Goal: Check status: Check status

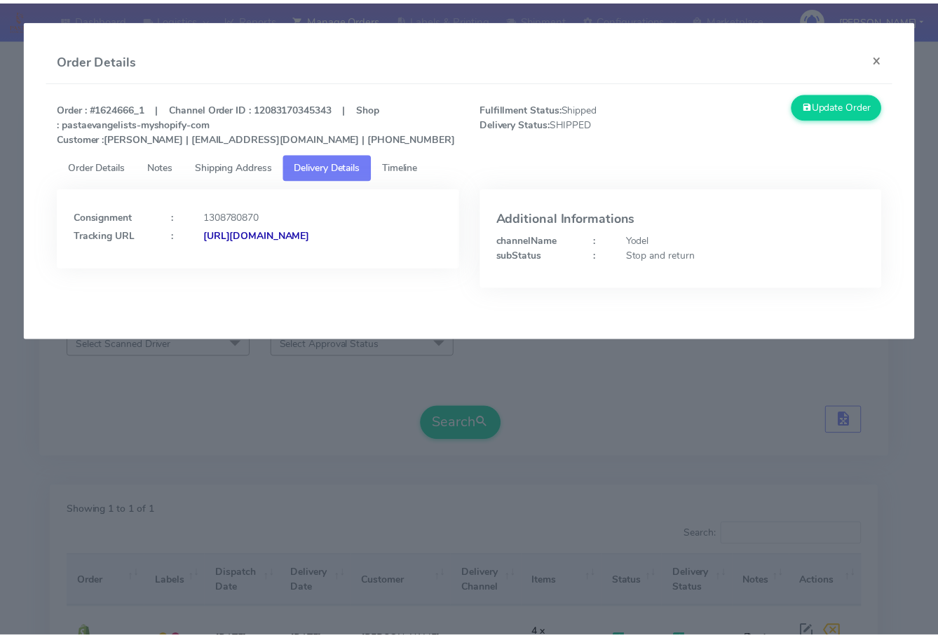
scroll to position [155, 0]
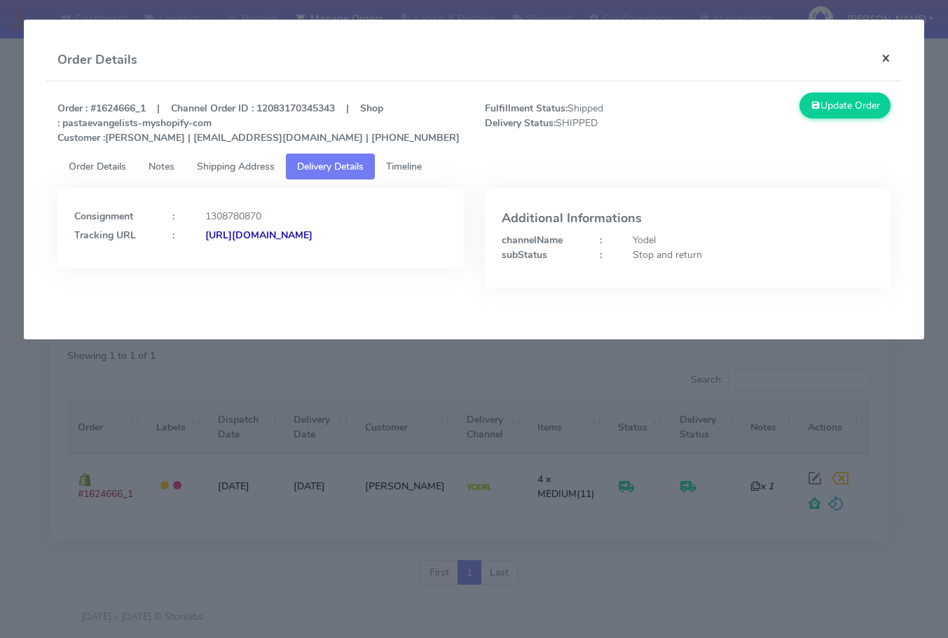
click at [889, 63] on button "×" at bounding box center [886, 57] width 32 height 37
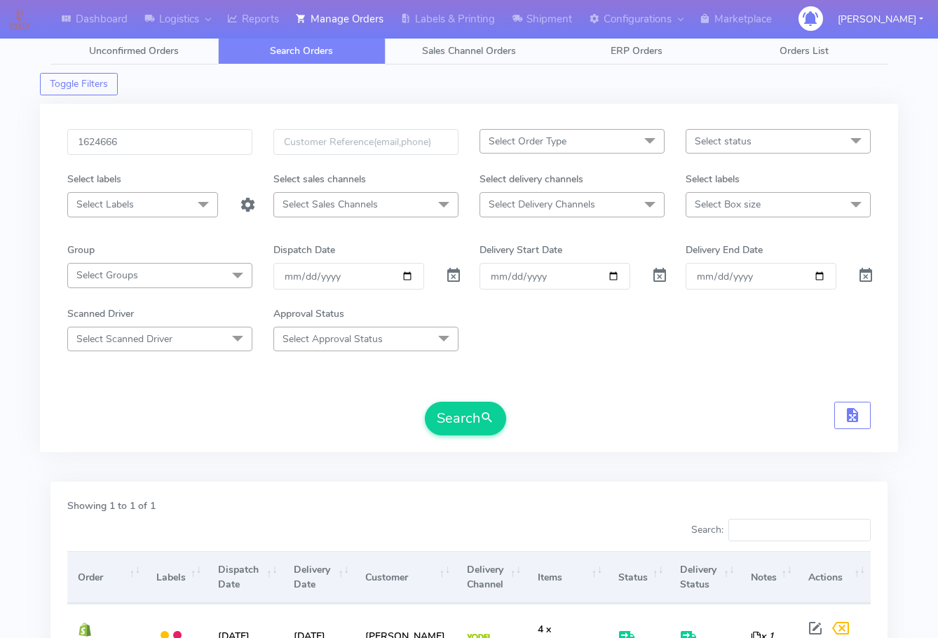
scroll to position [0, 0]
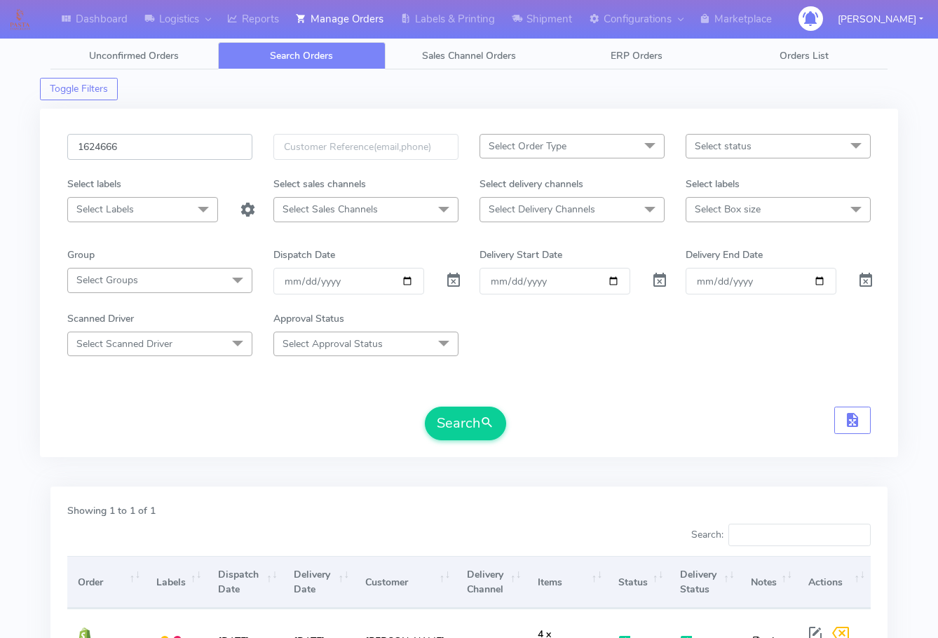
click at [134, 153] on input "1624666" at bounding box center [159, 147] width 185 height 26
paste input "1952"
type input "1621952"
click at [451, 412] on button "Search" at bounding box center [465, 423] width 81 height 34
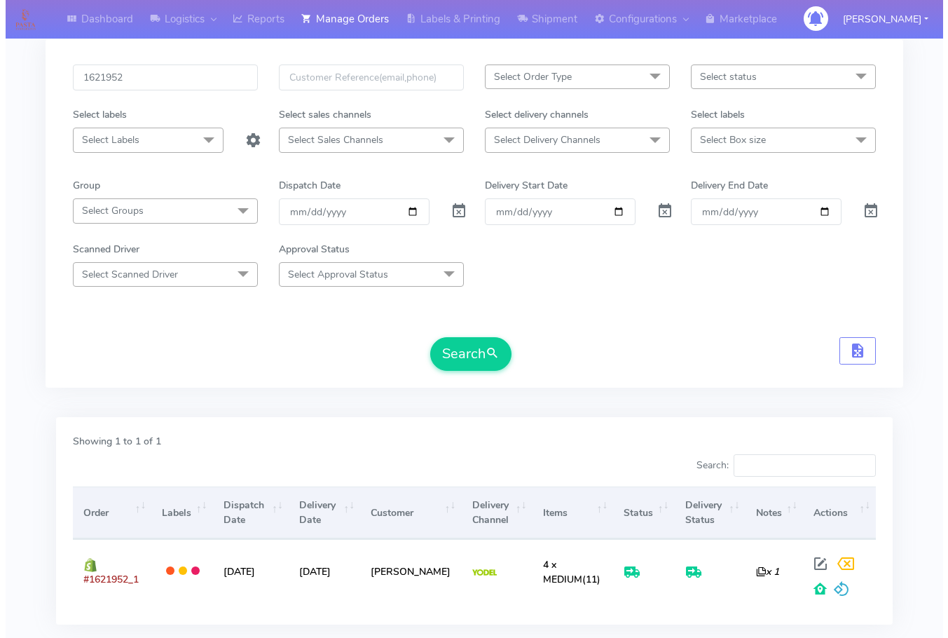
scroll to position [155, 0]
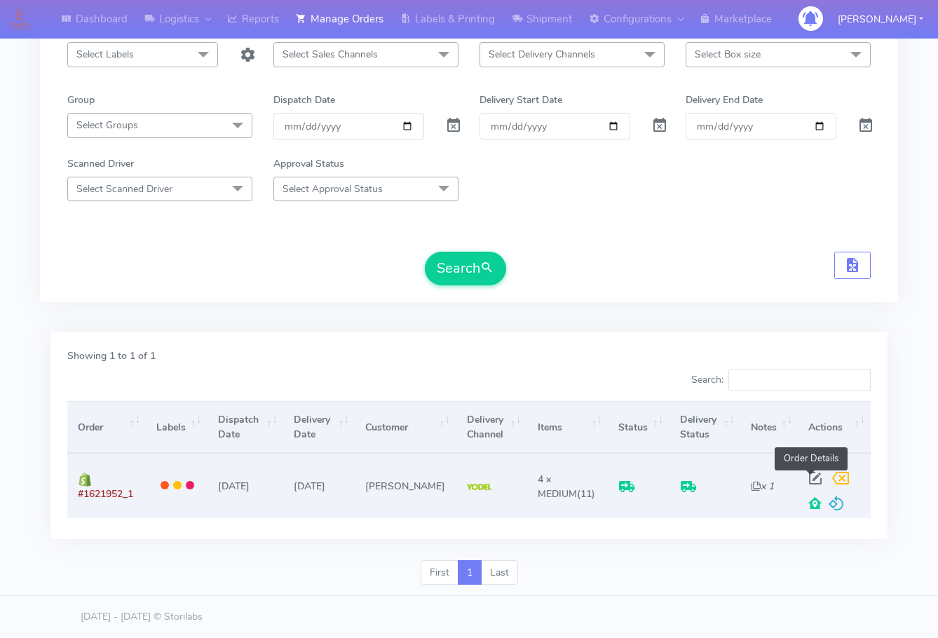
click at [809, 479] on span at bounding box center [814, 480] width 25 height 13
select select "5"
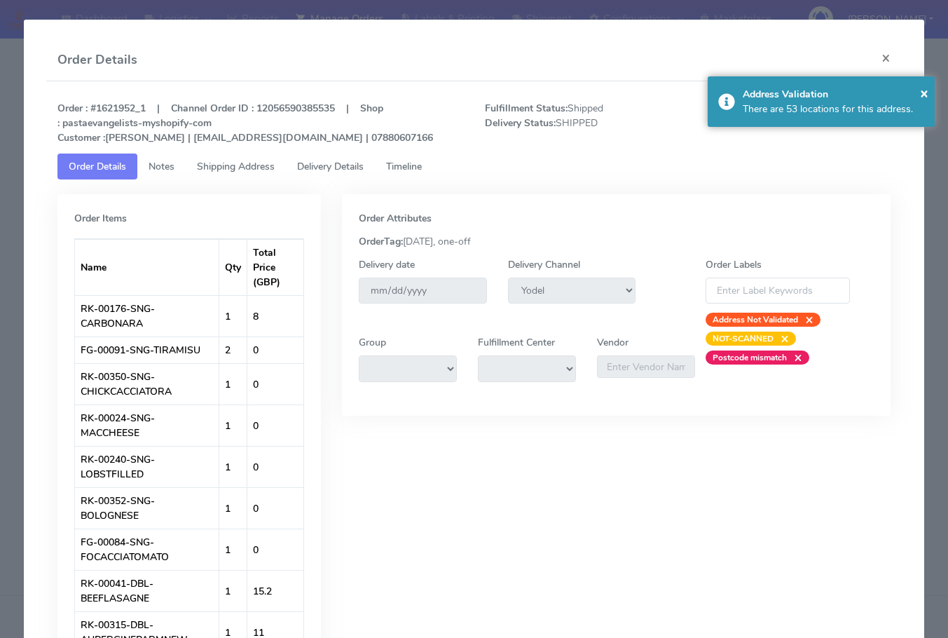
click at [233, 170] on span "Shipping Address" at bounding box center [236, 166] width 78 height 13
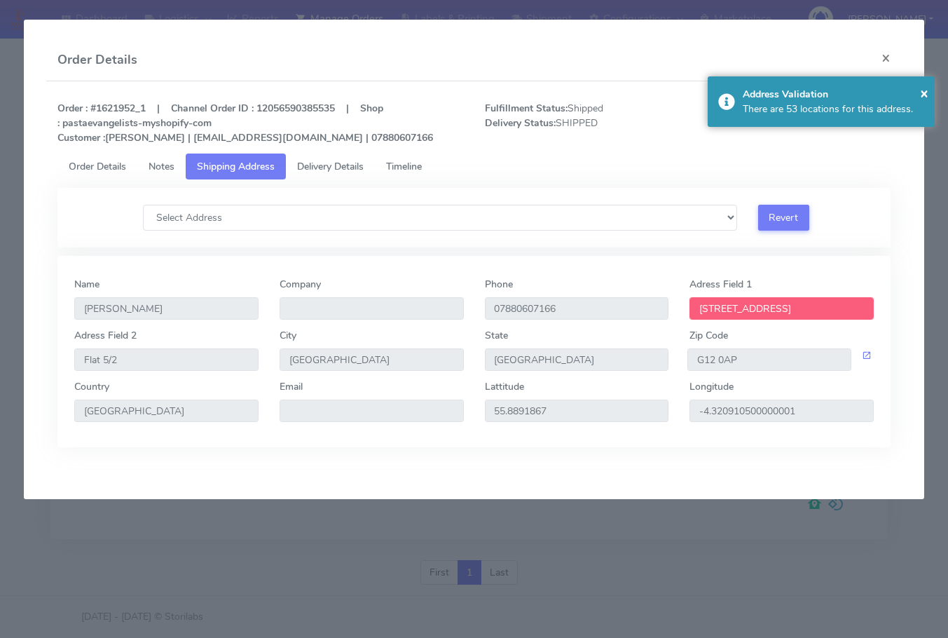
click at [342, 164] on span "Delivery Details" at bounding box center [330, 166] width 67 height 13
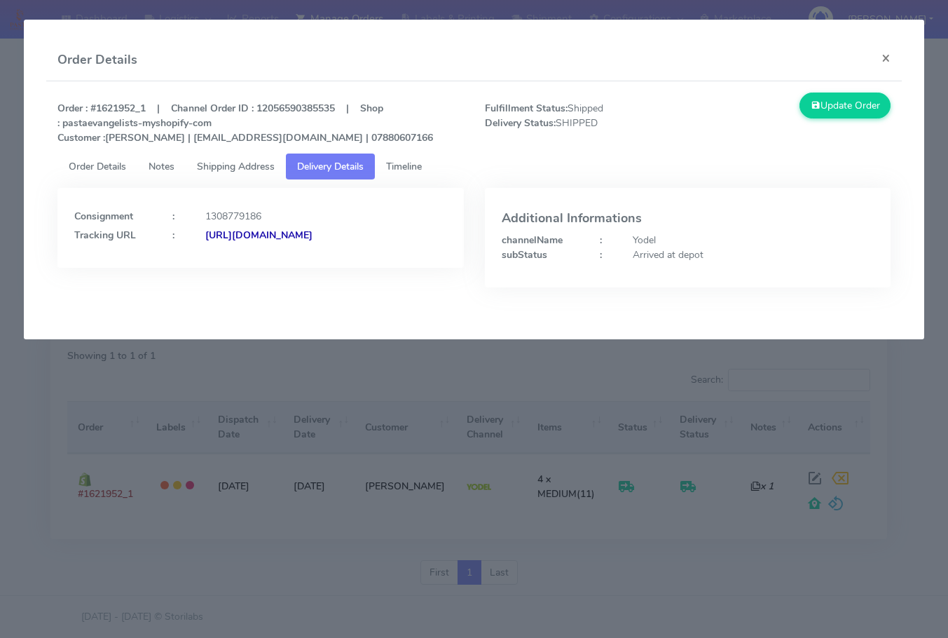
drag, startPoint x: 383, startPoint y: 265, endPoint x: 225, endPoint y: 280, distance: 159.1
click at [225, 268] on div "Consignment : 1308779186 Tracking URL : [URL][DOMAIN_NAME]" at bounding box center [260, 228] width 406 height 80
copy strong "JJD0002249960899553"
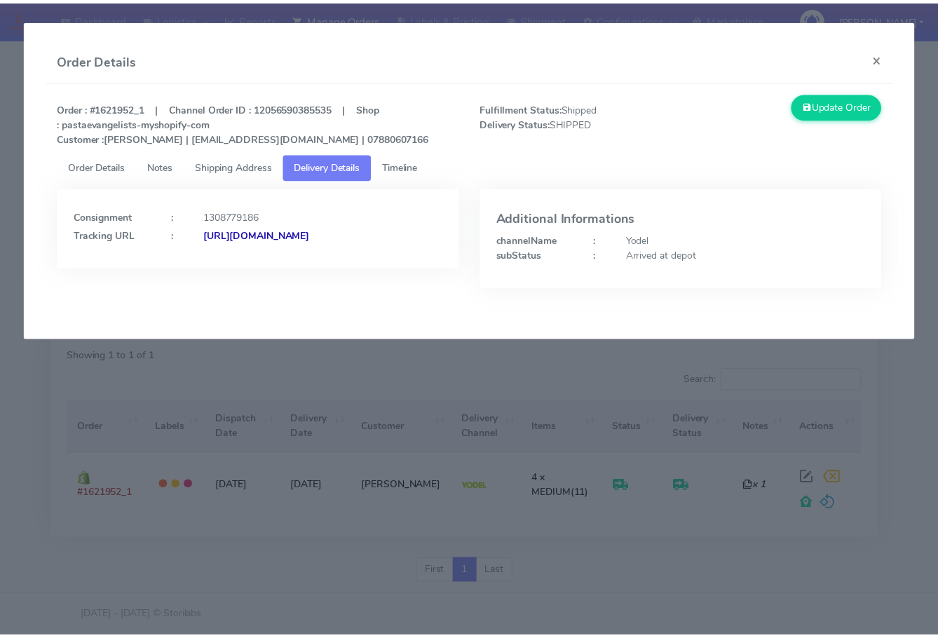
scroll to position [123, 0]
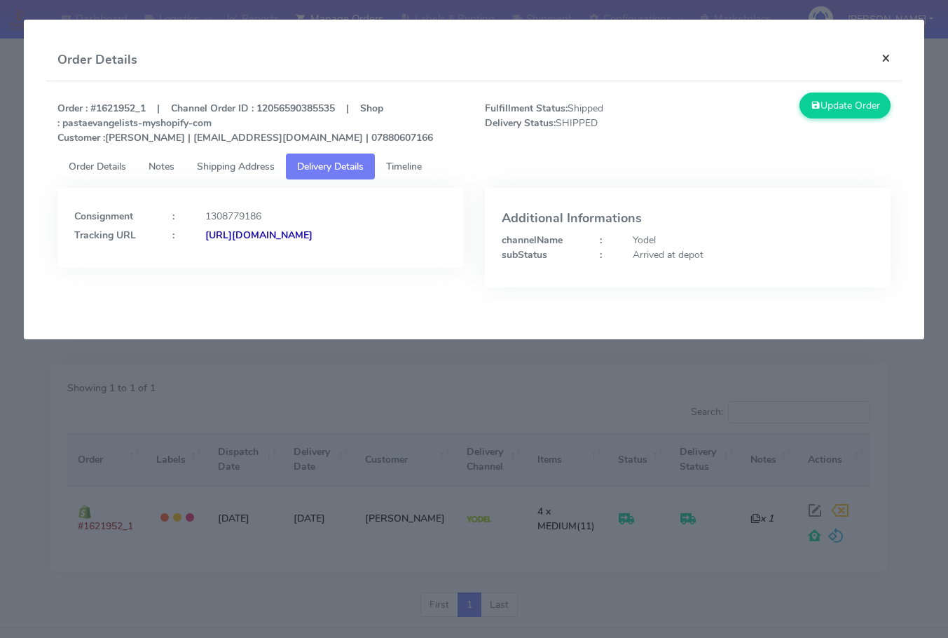
click at [890, 60] on button "×" at bounding box center [886, 57] width 32 height 37
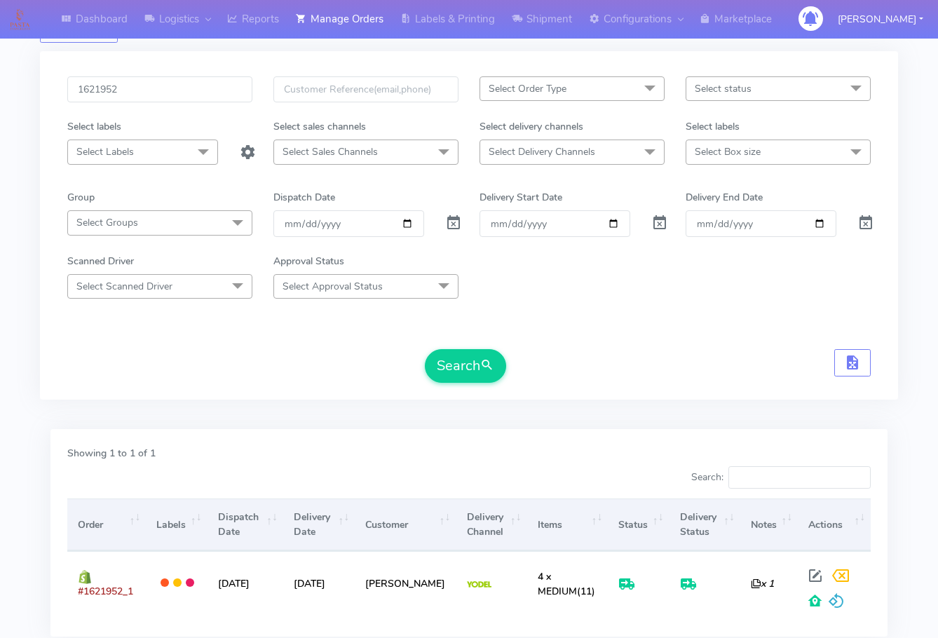
scroll to position [0, 0]
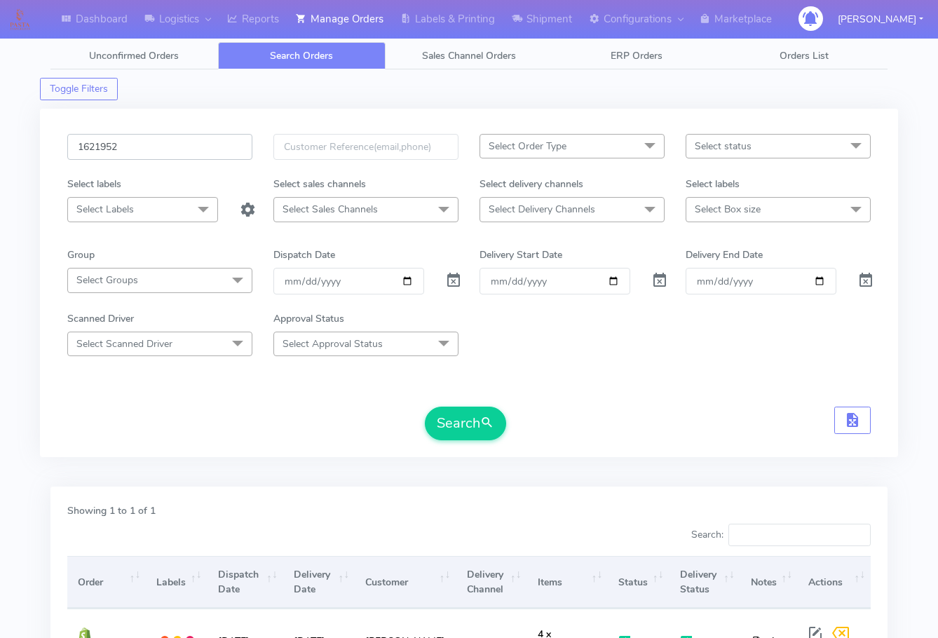
click at [165, 139] on input "1621952" at bounding box center [159, 147] width 185 height 26
paste input "2236"
type input "1622236"
click at [480, 429] on button "Search" at bounding box center [465, 423] width 81 height 34
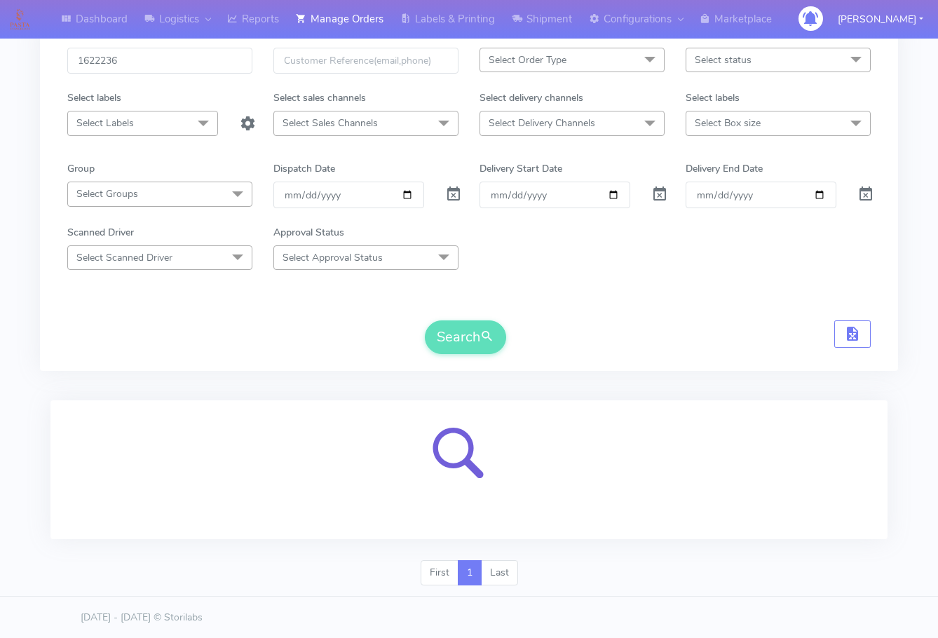
scroll to position [87, 0]
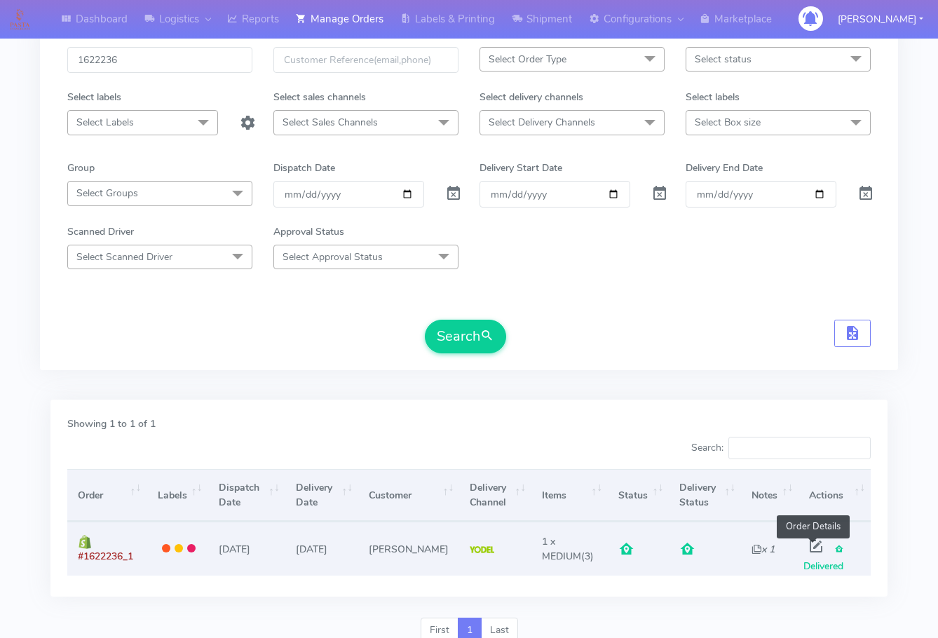
click at [811, 543] on span at bounding box center [815, 548] width 25 height 13
select select "5"
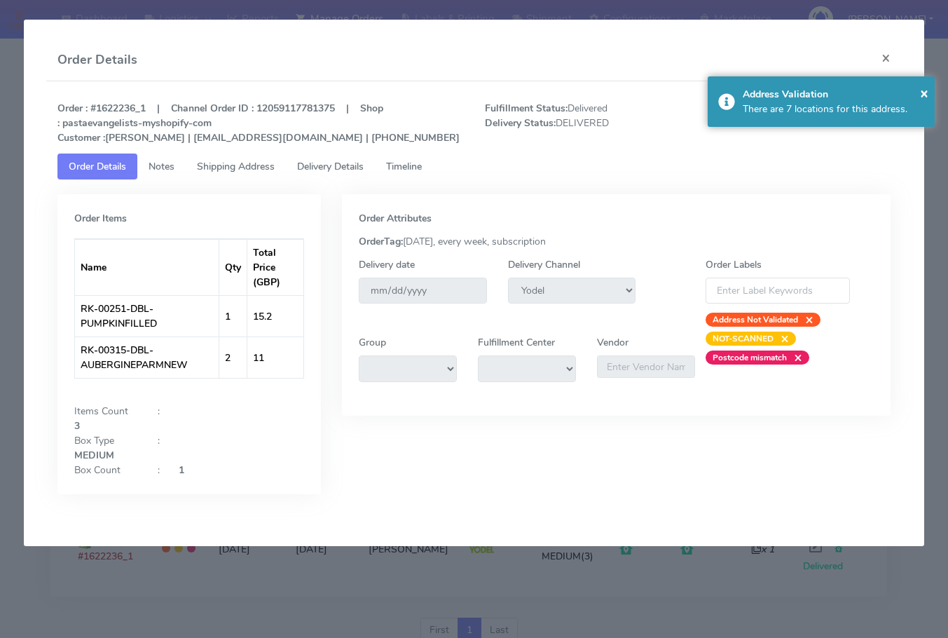
click at [211, 171] on span "Shipping Address" at bounding box center [236, 166] width 78 height 13
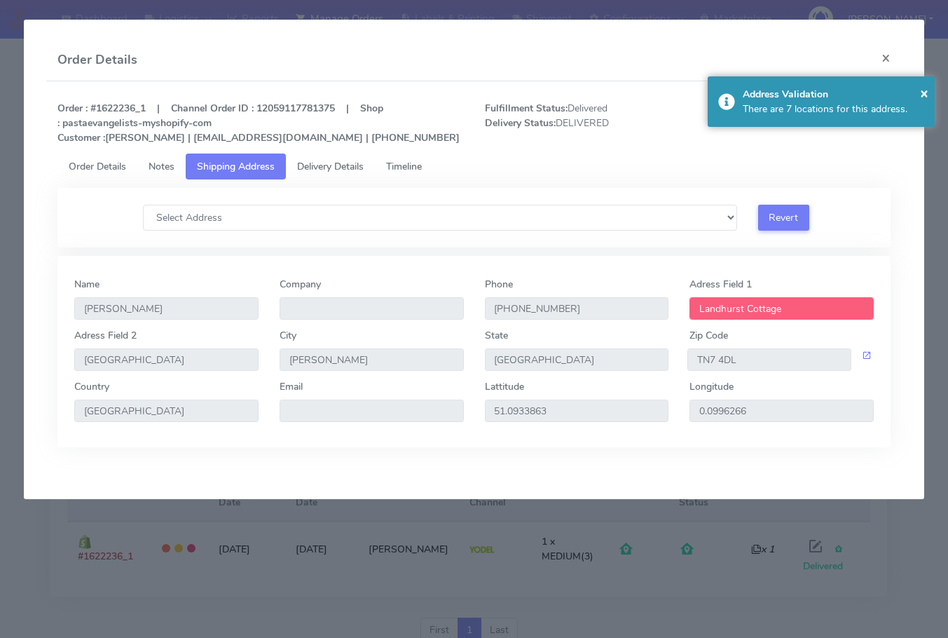
click at [325, 160] on span "Delivery Details" at bounding box center [330, 166] width 67 height 13
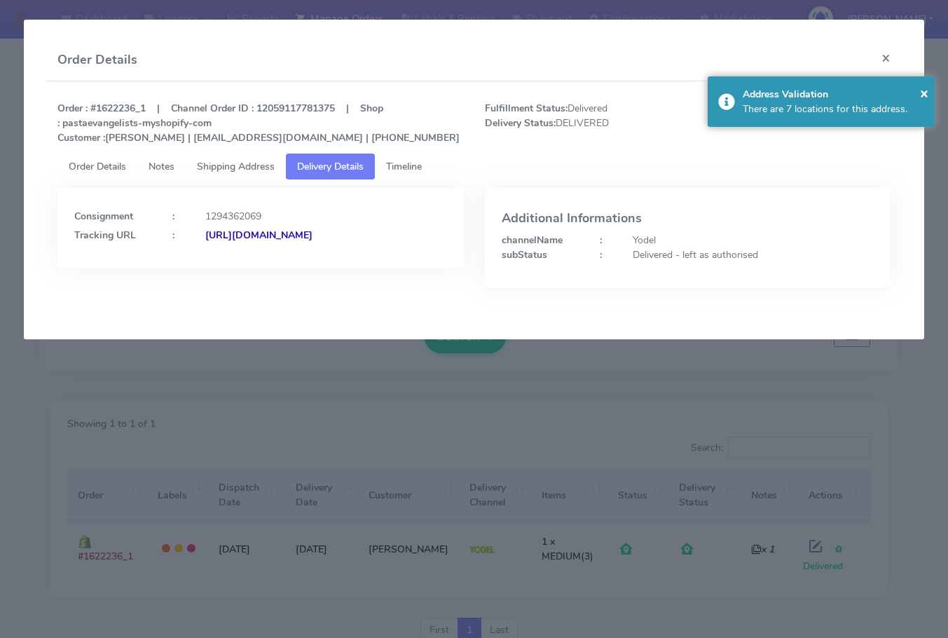
drag, startPoint x: 395, startPoint y: 256, endPoint x: 225, endPoint y: 270, distance: 170.2
click at [225, 268] on div "Consignment : 1294362069 Tracking URL : [URL][DOMAIN_NAME]" at bounding box center [260, 228] width 406 height 80
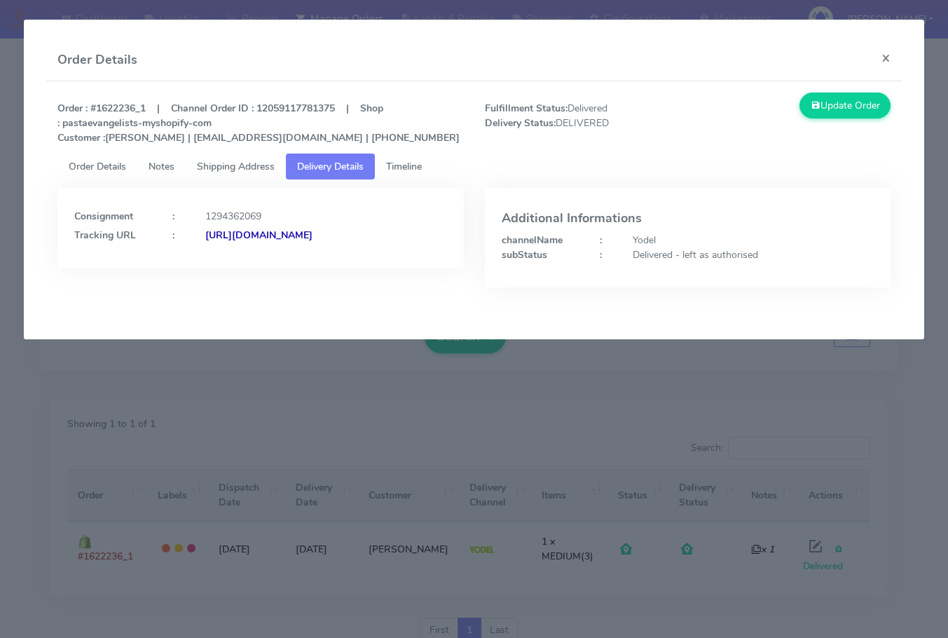
copy strong "JJD0002249960896079"
click at [895, 60] on button "×" at bounding box center [886, 57] width 32 height 37
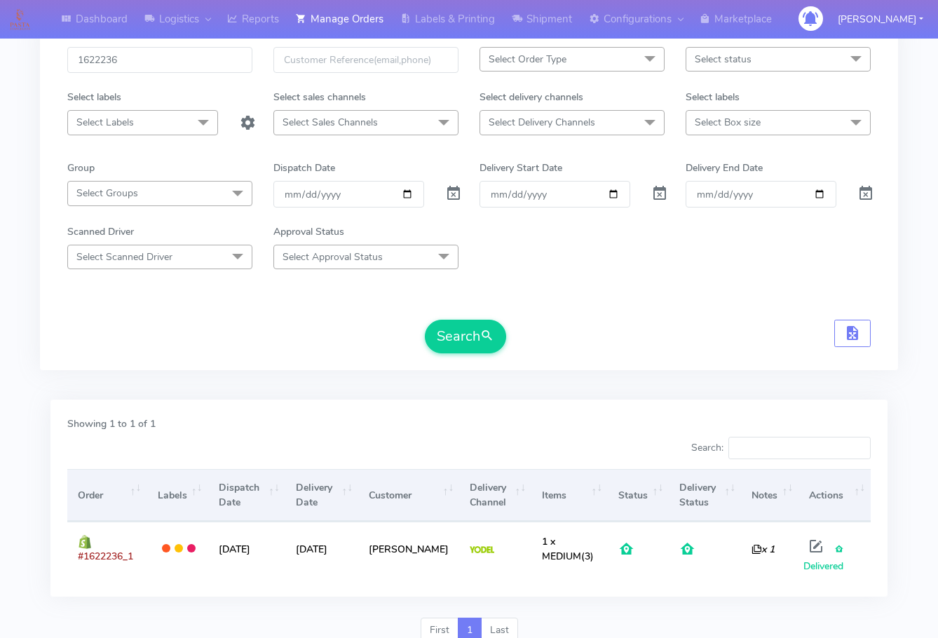
scroll to position [17, 0]
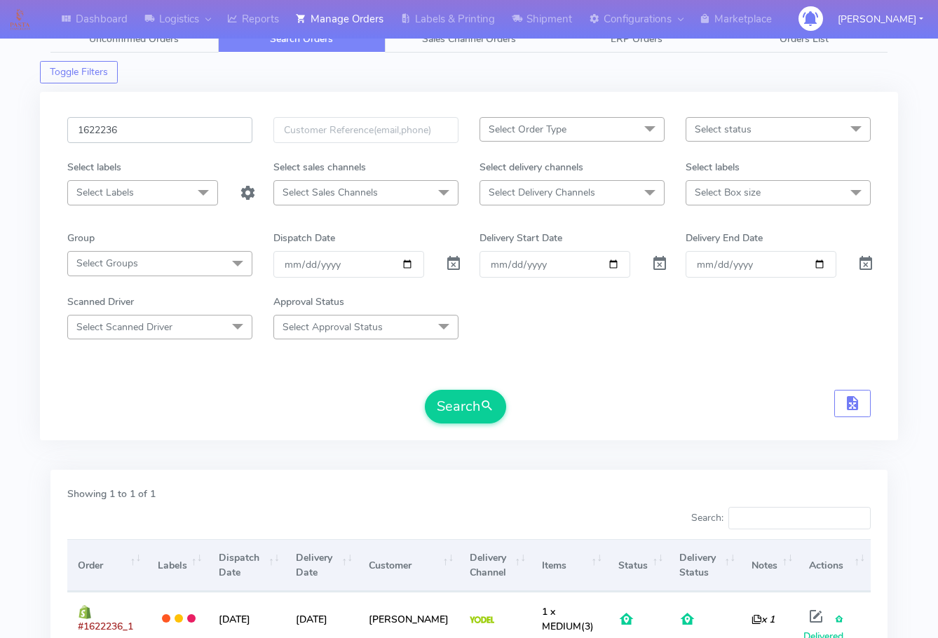
click at [167, 139] on input "1622236" at bounding box center [159, 130] width 185 height 26
paste input "0313"
type input "1620313"
click at [467, 401] on button "Search" at bounding box center [465, 407] width 81 height 34
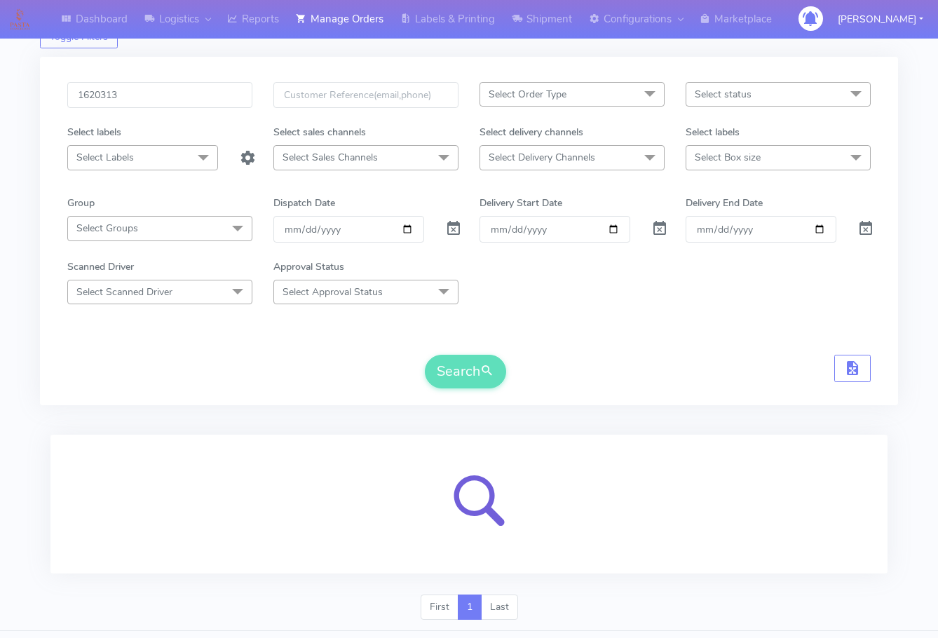
scroll to position [87, 0]
